Goal: Task Accomplishment & Management: Complete application form

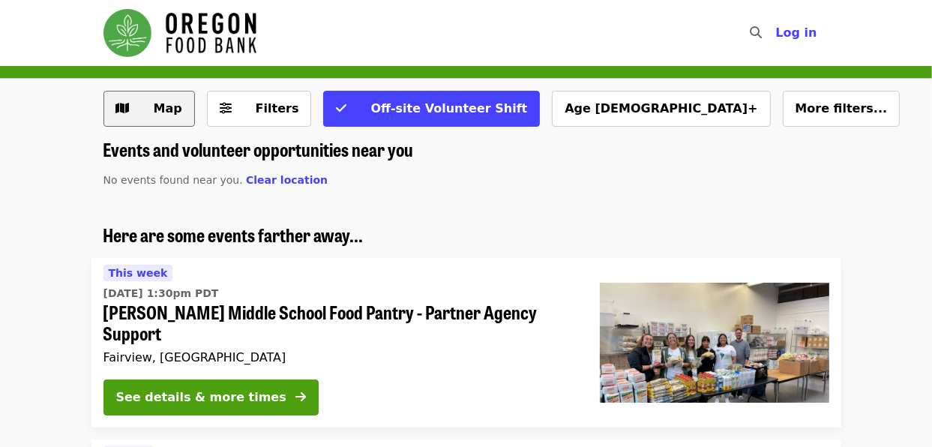
click at [167, 113] on span "Map" at bounding box center [168, 108] width 29 height 14
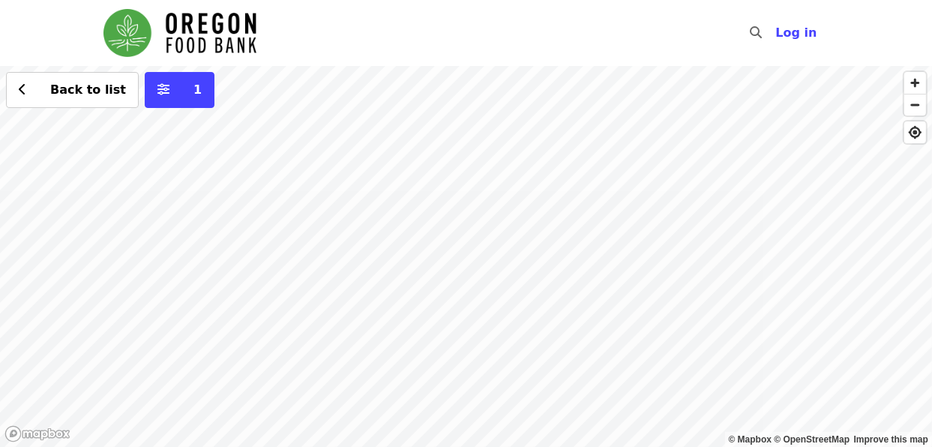
click at [527, 371] on div "Back to list 1" at bounding box center [466, 256] width 932 height 381
click at [24, 93] on icon "chevron-left icon" at bounding box center [23, 90] width 8 height 14
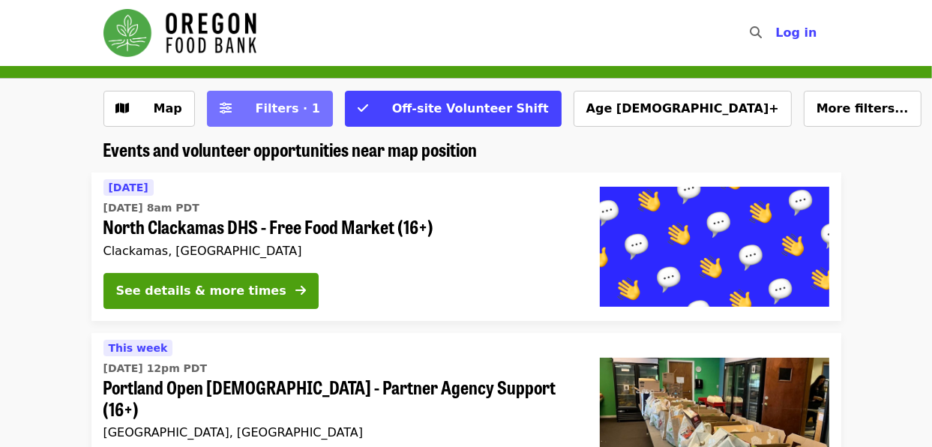
click at [263, 107] on span "Filters · 1" at bounding box center [288, 108] width 65 height 14
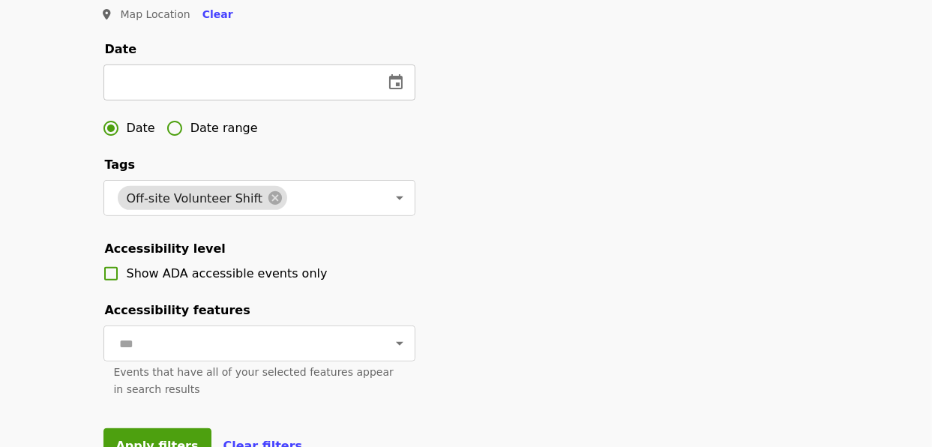
scroll to position [450, 0]
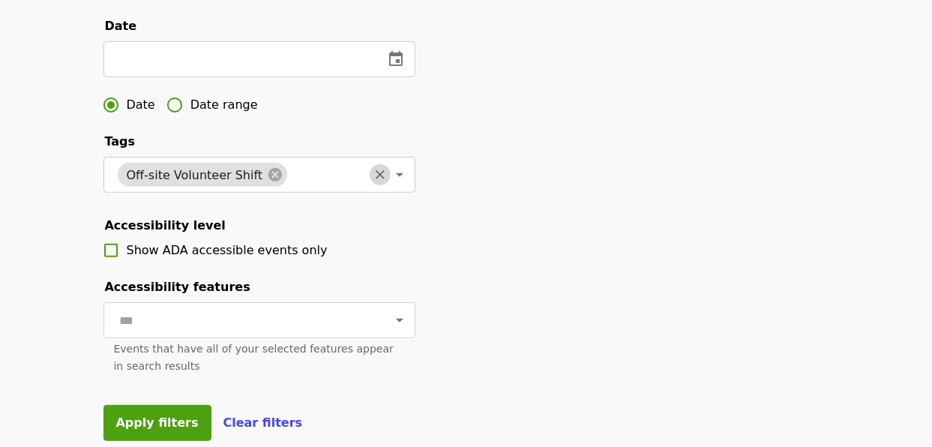
click at [373, 182] on icon "Clear" at bounding box center [380, 174] width 15 height 15
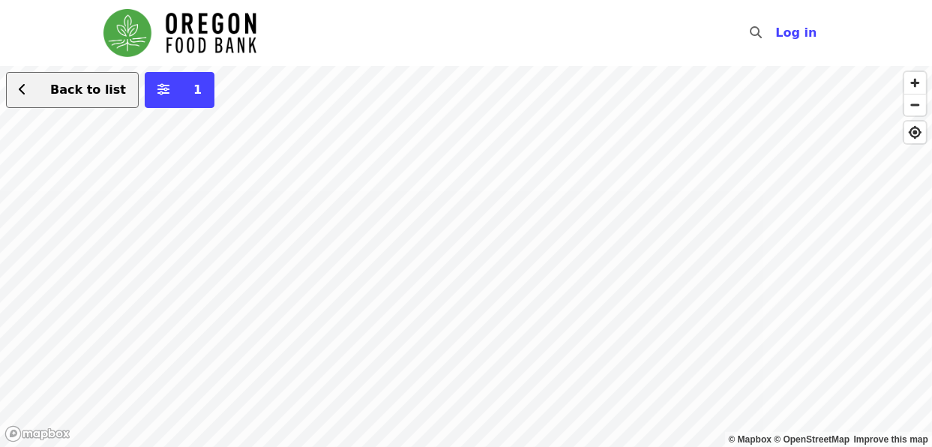
click at [23, 85] on icon "chevron-left icon" at bounding box center [23, 90] width 8 height 14
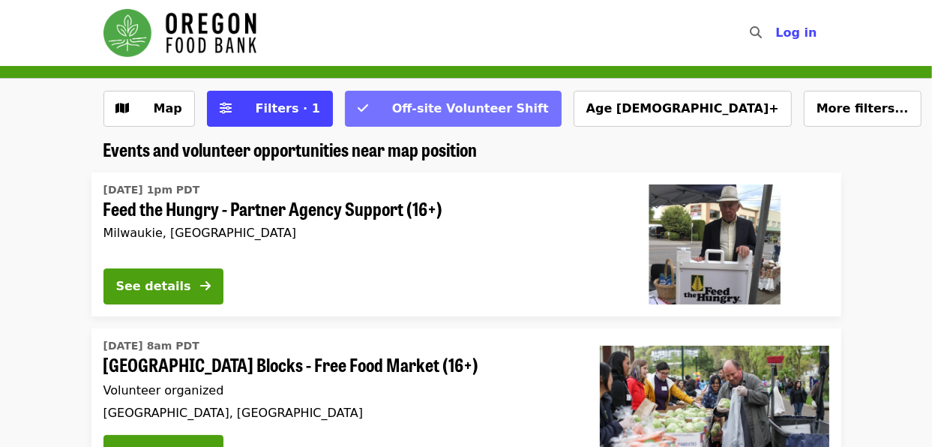
click at [395, 104] on span "Off-site Volunteer Shift" at bounding box center [470, 108] width 157 height 14
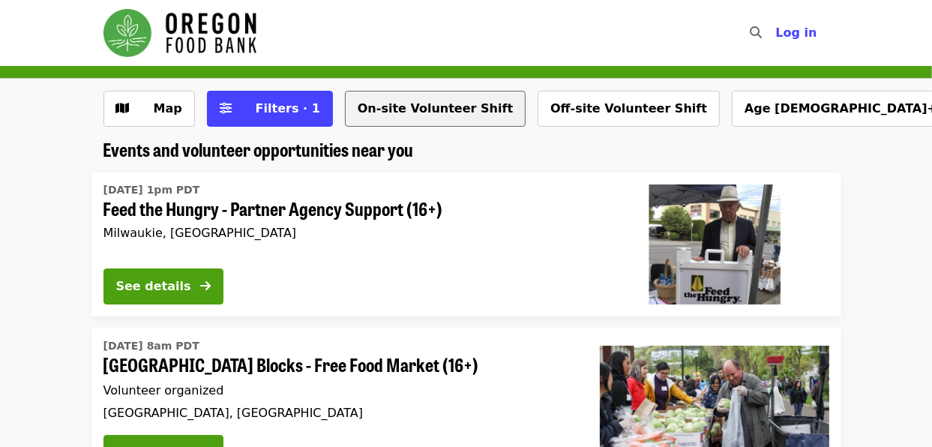
click at [395, 106] on button "On-site Volunteer Shift" at bounding box center [435, 109] width 181 height 36
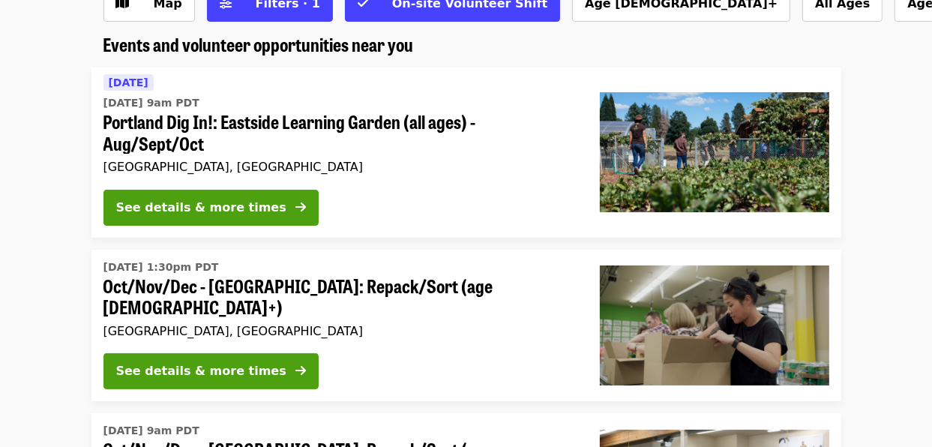
scroll to position [30, 0]
